Goal: Share content

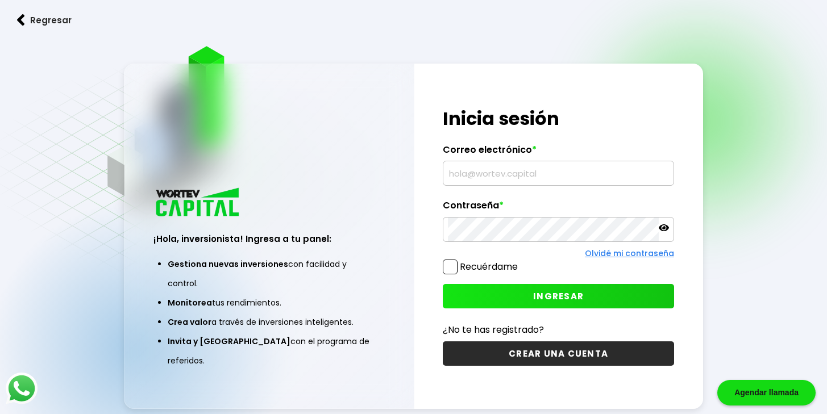
click at [560, 175] on input "text" at bounding box center [558, 173] width 221 height 24
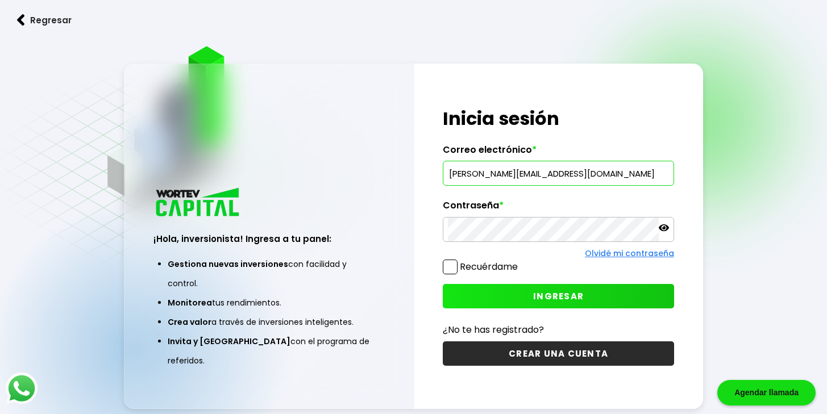
type input "[PERSON_NAME][EMAIL_ADDRESS][DOMAIN_NAME]"
click at [597, 301] on button "INGRESAR" at bounding box center [558, 296] width 231 height 24
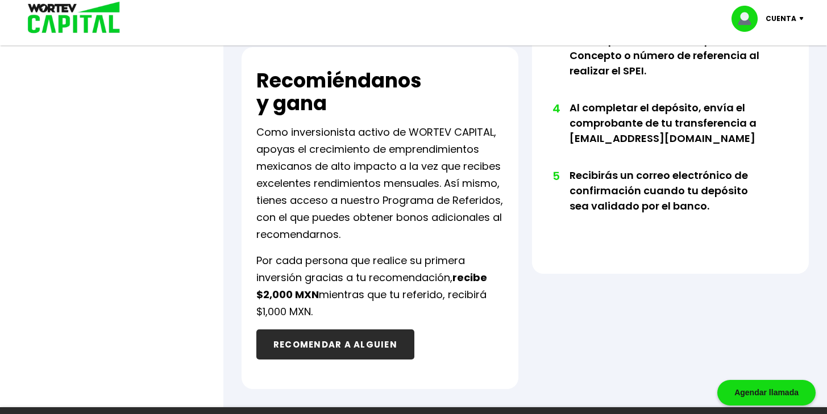
scroll to position [621, 0]
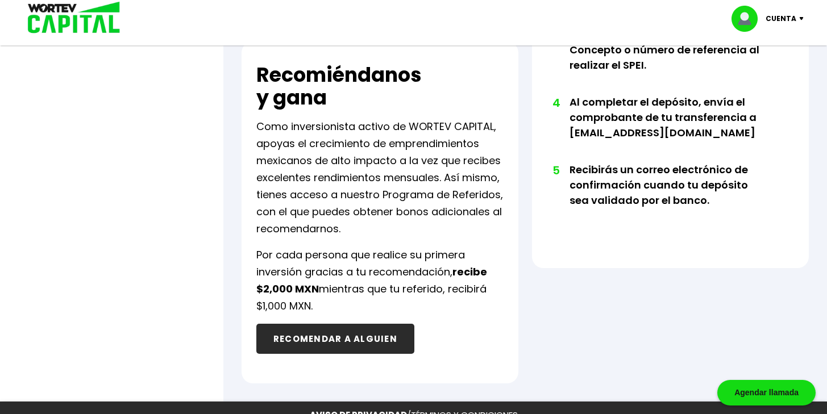
click at [372, 289] on p "Por cada persona que realice su primera inversión gracias a tu recomendación, r…" at bounding box center [379, 281] width 247 height 68
click at [434, 289] on p "Por cada persona que realice su primera inversión gracias a tu recomendación, r…" at bounding box center [379, 281] width 247 height 68
click at [319, 295] on p "Por cada persona que realice su primera inversión gracias a tu recomendación, r…" at bounding box center [379, 281] width 247 height 68
click at [315, 300] on p "Por cada persona que realice su primera inversión gracias a tu recomendación, r…" at bounding box center [379, 281] width 247 height 68
click at [311, 306] on p "Por cada persona que realice su primera inversión gracias a tu recomendación, r…" at bounding box center [379, 281] width 247 height 68
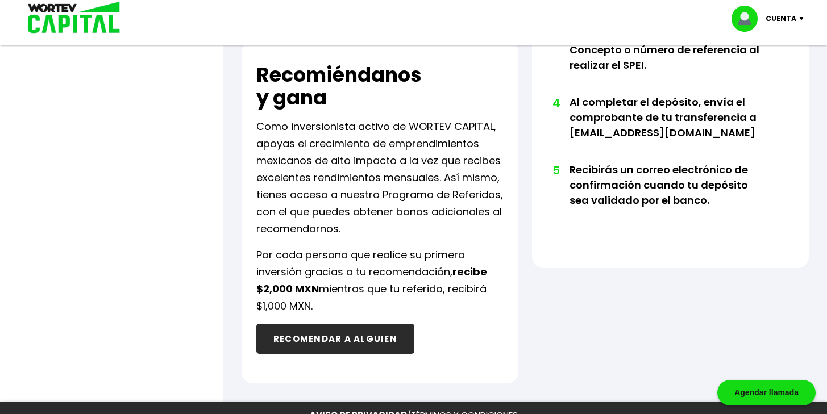
click at [346, 340] on button "RECOMENDAR A ALGUIEN" at bounding box center [335, 339] width 158 height 30
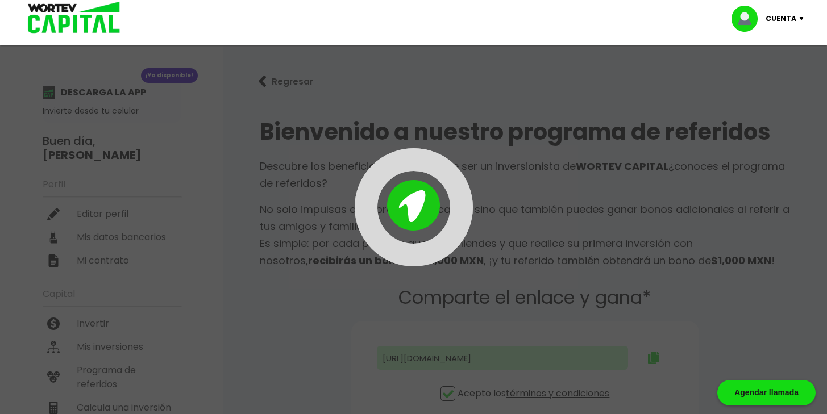
type input "[URL][DOMAIN_NAME][PERSON_NAME]"
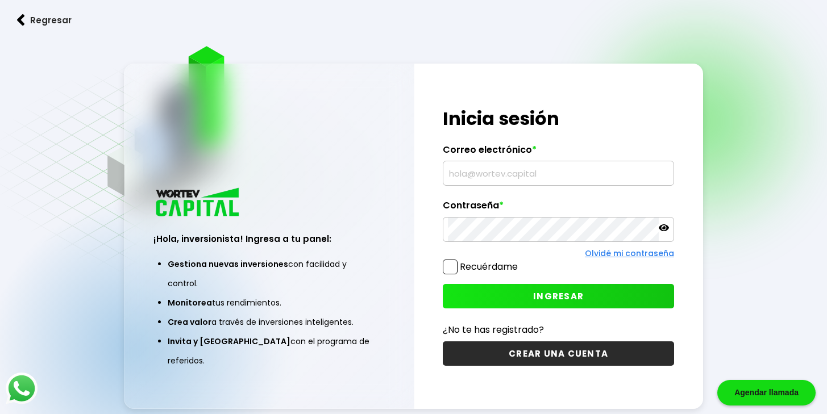
click at [493, 168] on input "text" at bounding box center [558, 173] width 221 height 24
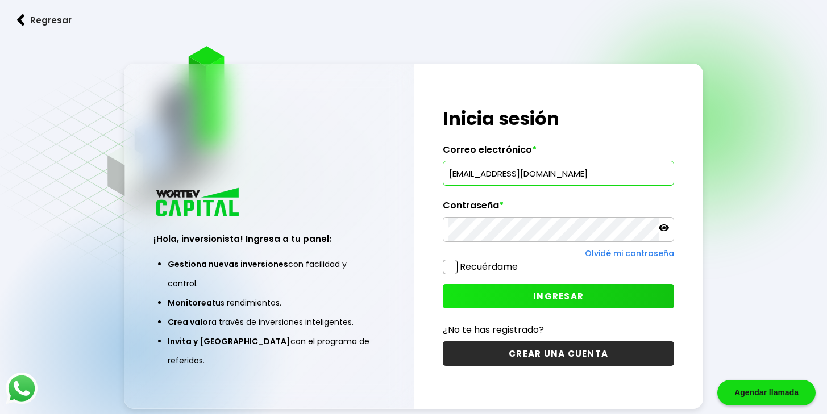
type input "[PERSON_NAME][EMAIL_ADDRESS][DOMAIN_NAME]"
click at [523, 290] on button "INGRESAR" at bounding box center [558, 296] width 231 height 24
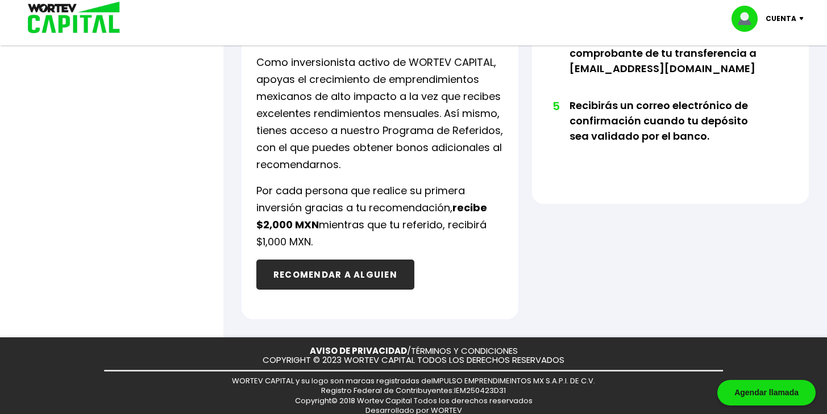
scroll to position [696, 0]
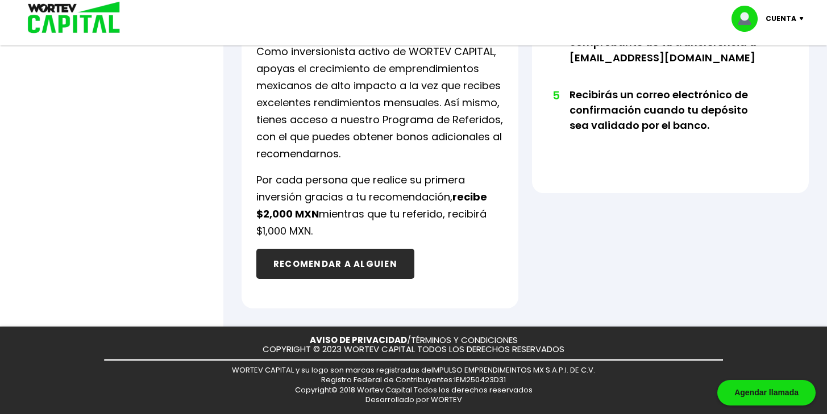
click at [358, 264] on button "RECOMENDAR A ALGUIEN" at bounding box center [335, 264] width 158 height 30
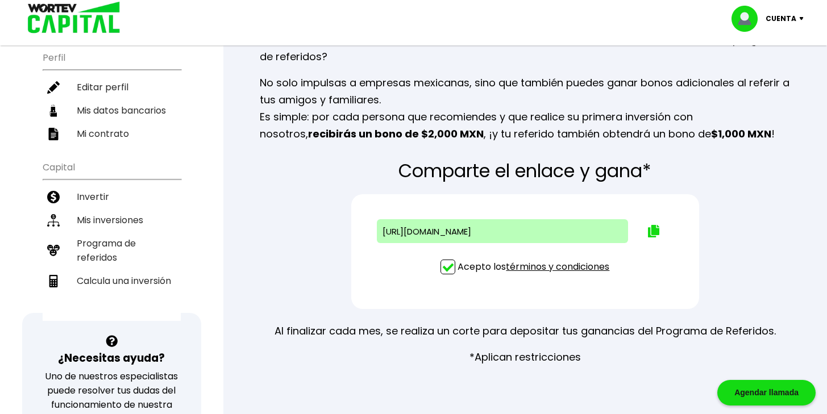
scroll to position [201, 0]
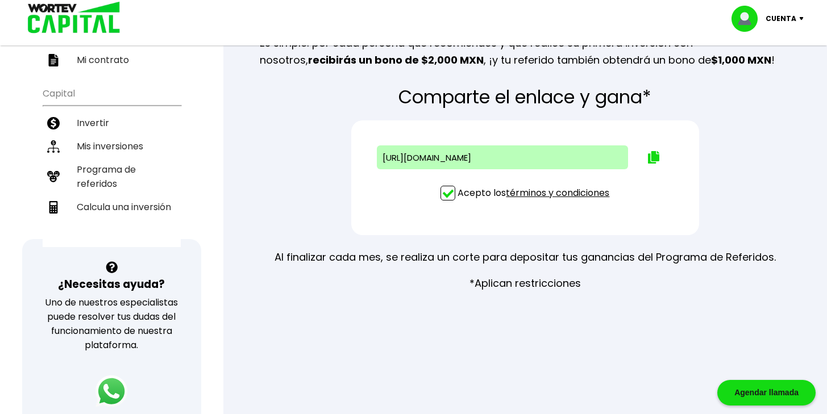
click at [528, 193] on link "términos y condiciones" at bounding box center [557, 192] width 103 height 13
click at [543, 286] on p "*Aplican restricciones" at bounding box center [525, 283] width 111 height 17
